Goal: Navigation & Orientation: Find specific page/section

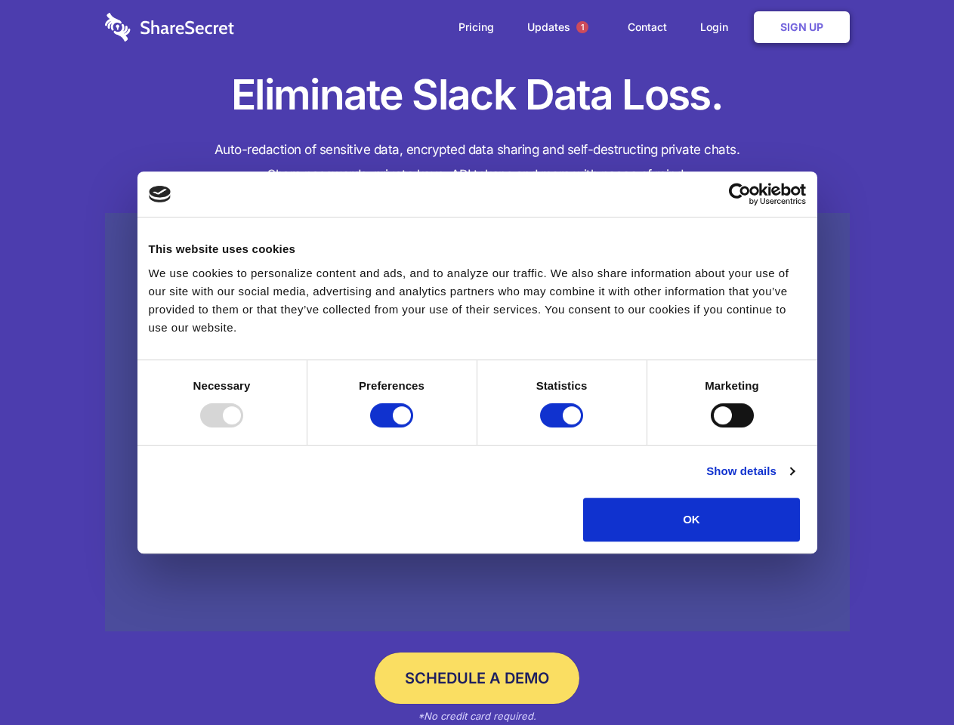
click at [243, 428] on div at bounding box center [221, 415] width 43 height 24
click at [413, 428] on input "Preferences" at bounding box center [391, 415] width 43 height 24
checkbox input "false"
click at [564, 428] on input "Statistics" at bounding box center [561, 415] width 43 height 24
checkbox input "false"
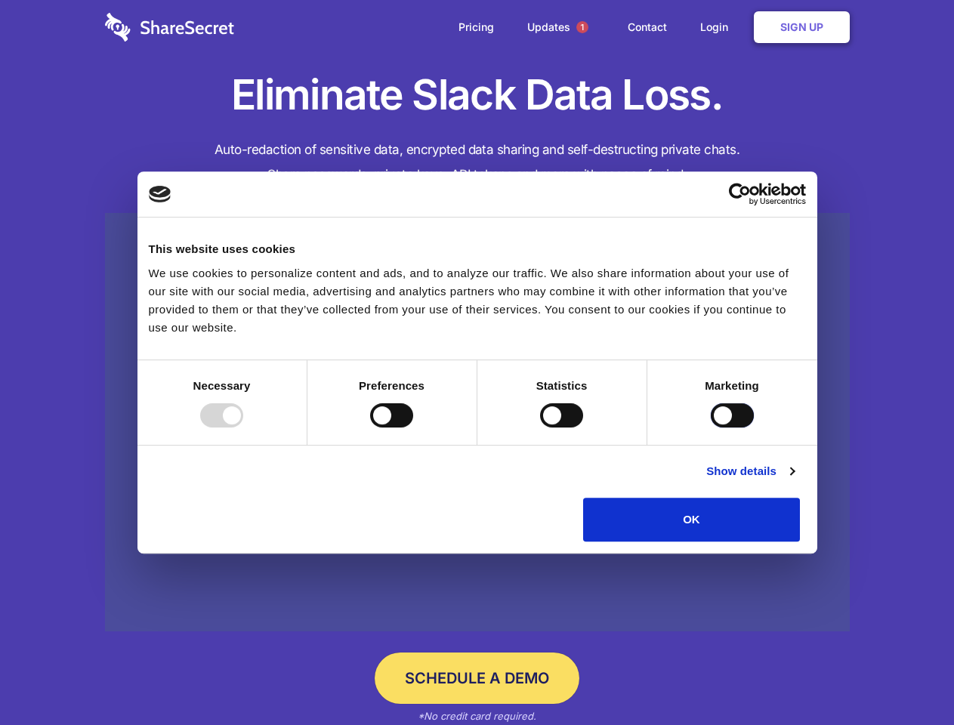
click at [711, 428] on input "Marketing" at bounding box center [732, 415] width 43 height 24
checkbox input "true"
click at [794, 480] on link "Show details" at bounding box center [750, 471] width 88 height 18
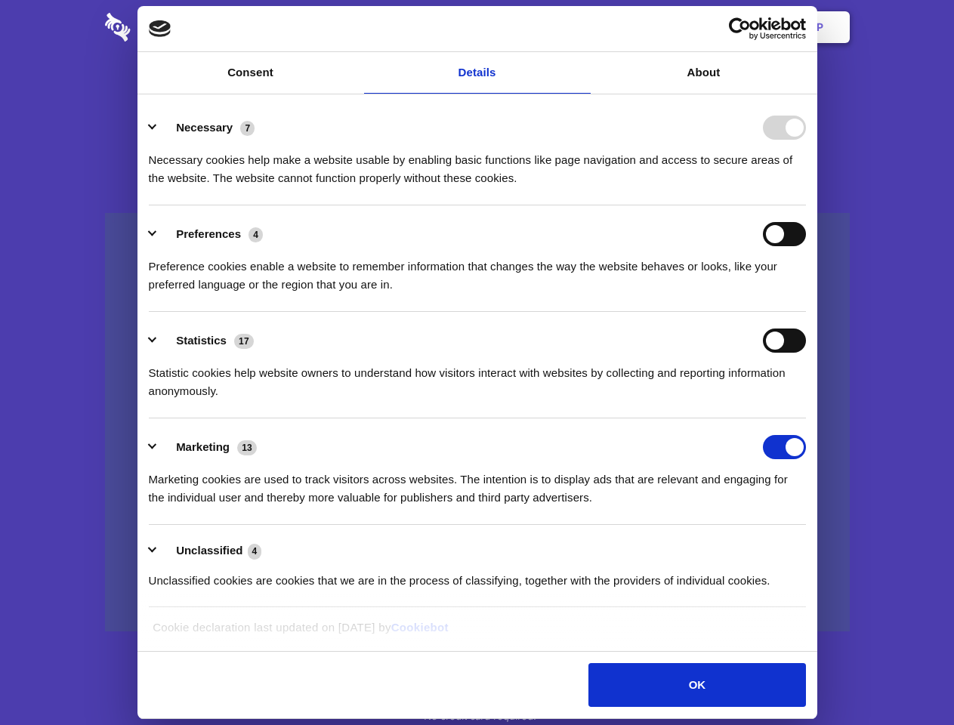
click at [813, 547] on ul "Necessary 7 Necessary cookies help make a website usable by enabling basic func…" at bounding box center [477, 353] width 672 height 509
click at [582, 27] on span "1" at bounding box center [582, 27] width 12 height 12
